Goal: Task Accomplishment & Management: Complete application form

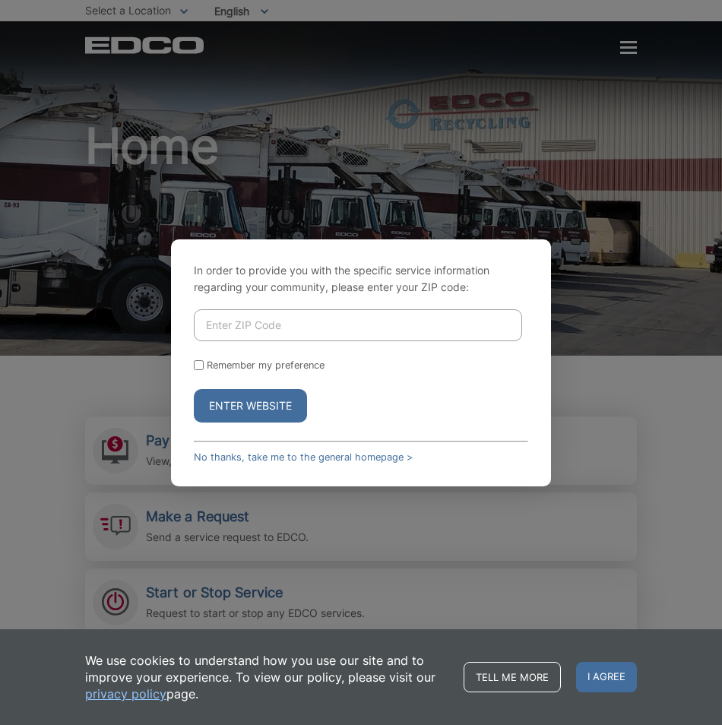
click at [471, 198] on div "In order to provide you with the specific service information regarding your co…" at bounding box center [361, 362] width 722 height 725
click at [635, 49] on div "In order to provide you with the specific service information regarding your co…" at bounding box center [361, 362] width 722 height 725
click at [233, 419] on button "Enter Website" at bounding box center [250, 405] width 113 height 33
click at [236, 403] on button "Enter Website" at bounding box center [250, 405] width 113 height 33
click at [191, 366] on div "In order to provide you with the specific service information regarding your co…" at bounding box center [361, 362] width 380 height 247
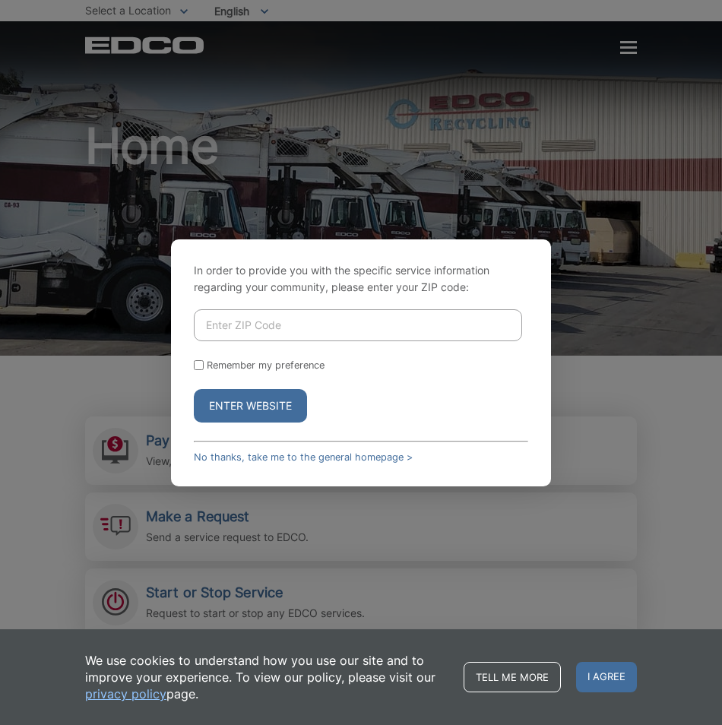
click at [204, 366] on div "Remember my preference" at bounding box center [361, 364] width 334 height 11
click at [278, 321] on input "Enter ZIP Code" at bounding box center [358, 325] width 328 height 32
type input "90802"
click at [194, 389] on button "Enter Website" at bounding box center [250, 405] width 113 height 33
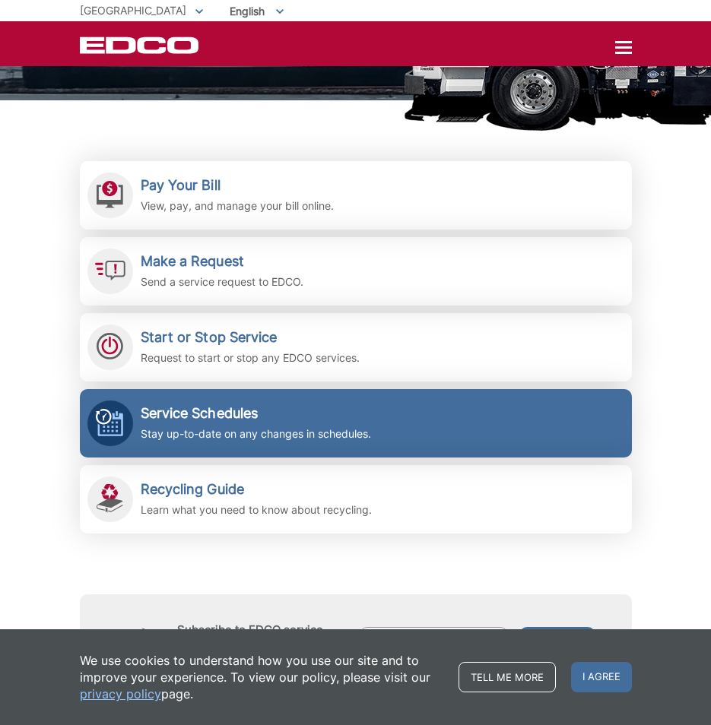
scroll to position [228, 0]
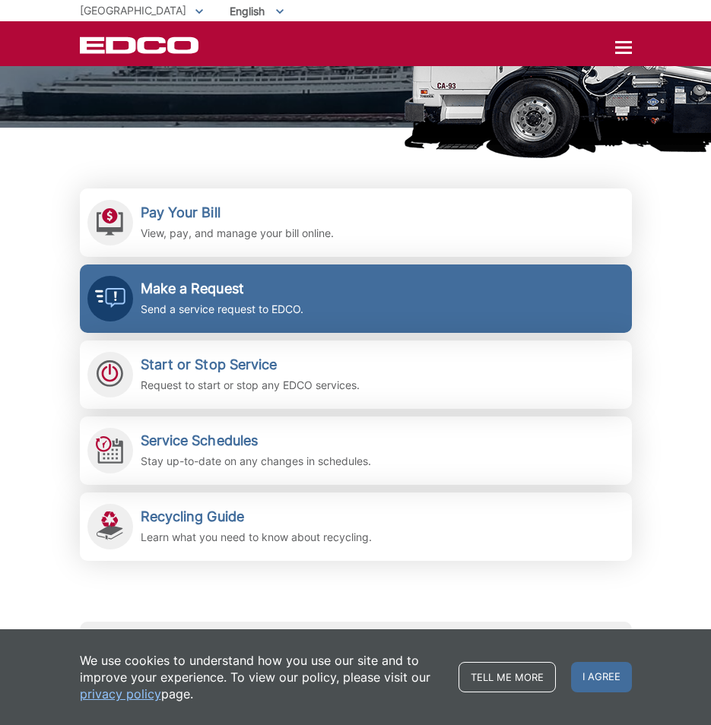
click at [330, 290] on link "Make a Request Send a service request to EDCO." at bounding box center [356, 298] width 552 height 68
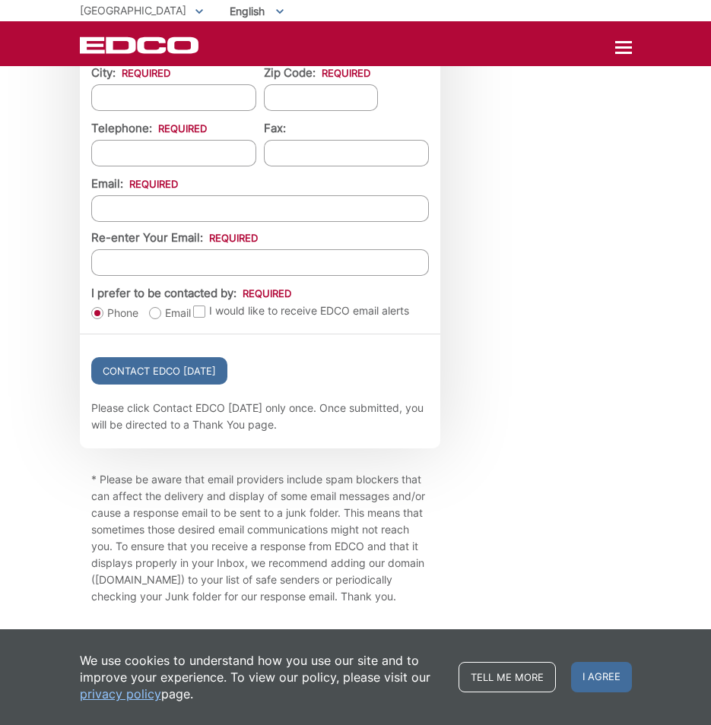
scroll to position [1567, 0]
